Goal: Find specific page/section

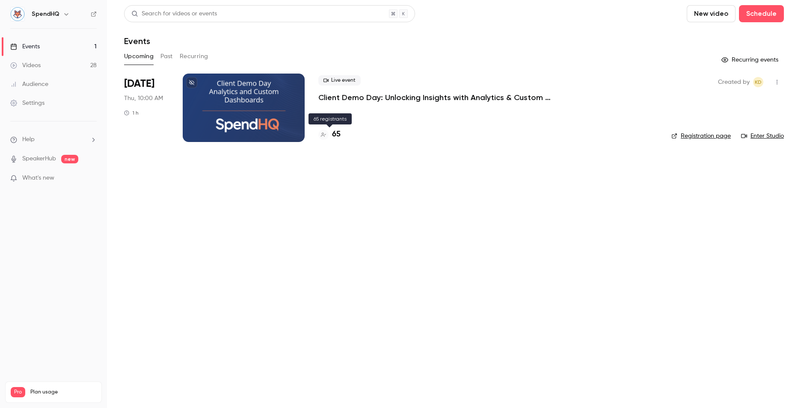
click at [338, 136] on h4 "65" at bounding box center [336, 135] width 9 height 12
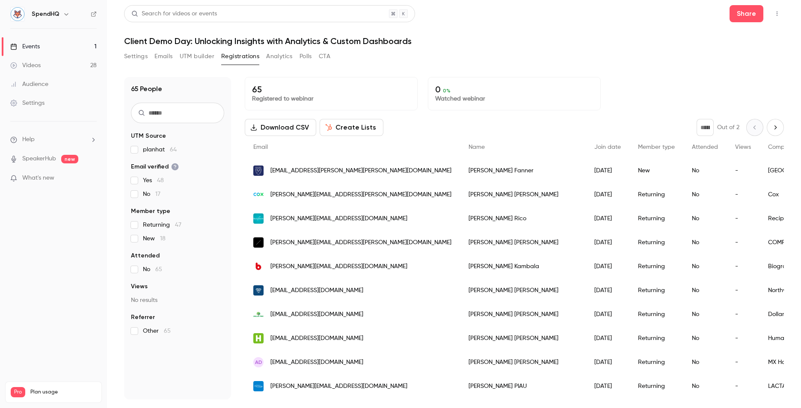
click at [65, 307] on nav "SpendHQ Events 1 Videos 28 Audience Settings Help SpeakerHub new What's new Pro…" at bounding box center [53, 204] width 107 height 408
